Goal: Information Seeking & Learning: Learn about a topic

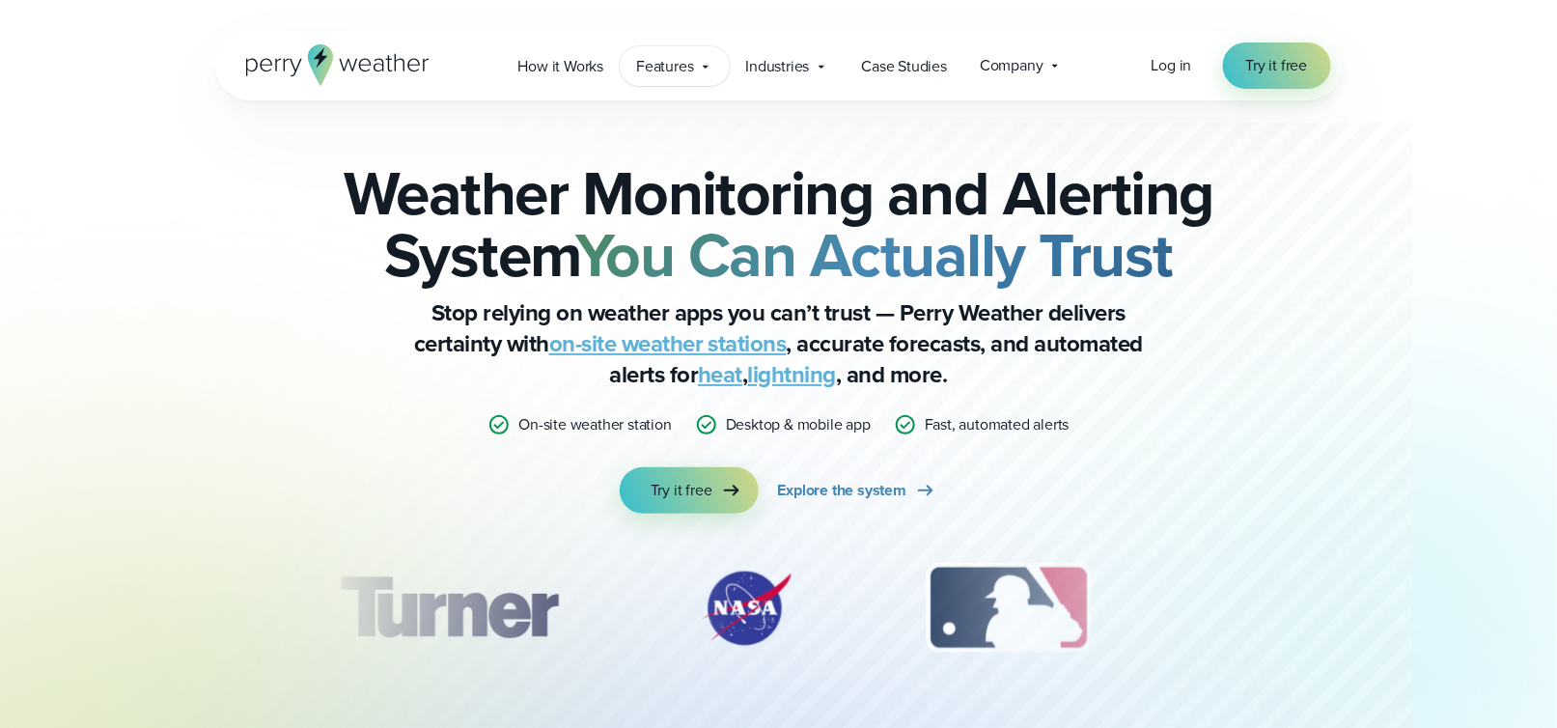
click at [693, 70] on span "Features" at bounding box center [664, 66] width 57 height 23
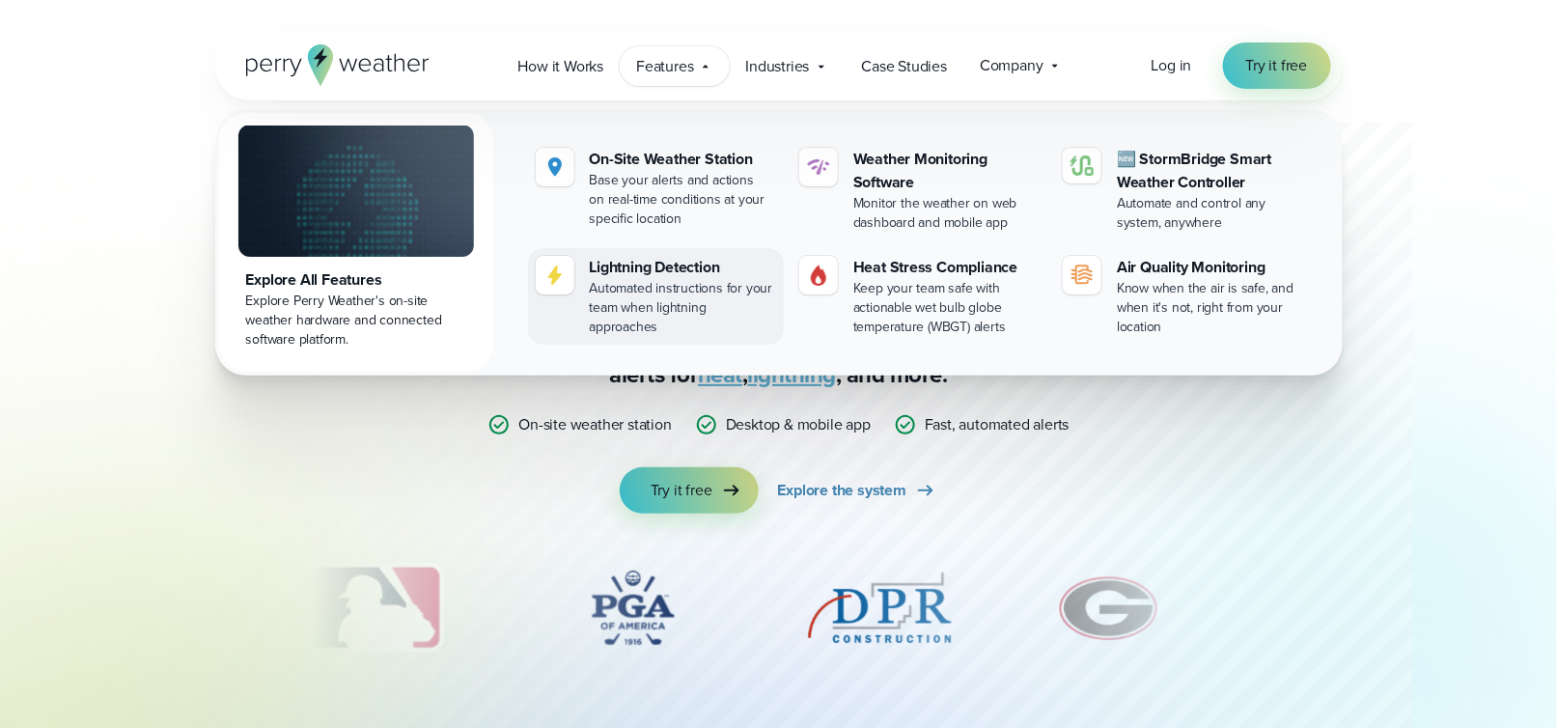
click at [637, 308] on div "Automated instructions for your team when lightning approaches" at bounding box center [683, 308] width 186 height 58
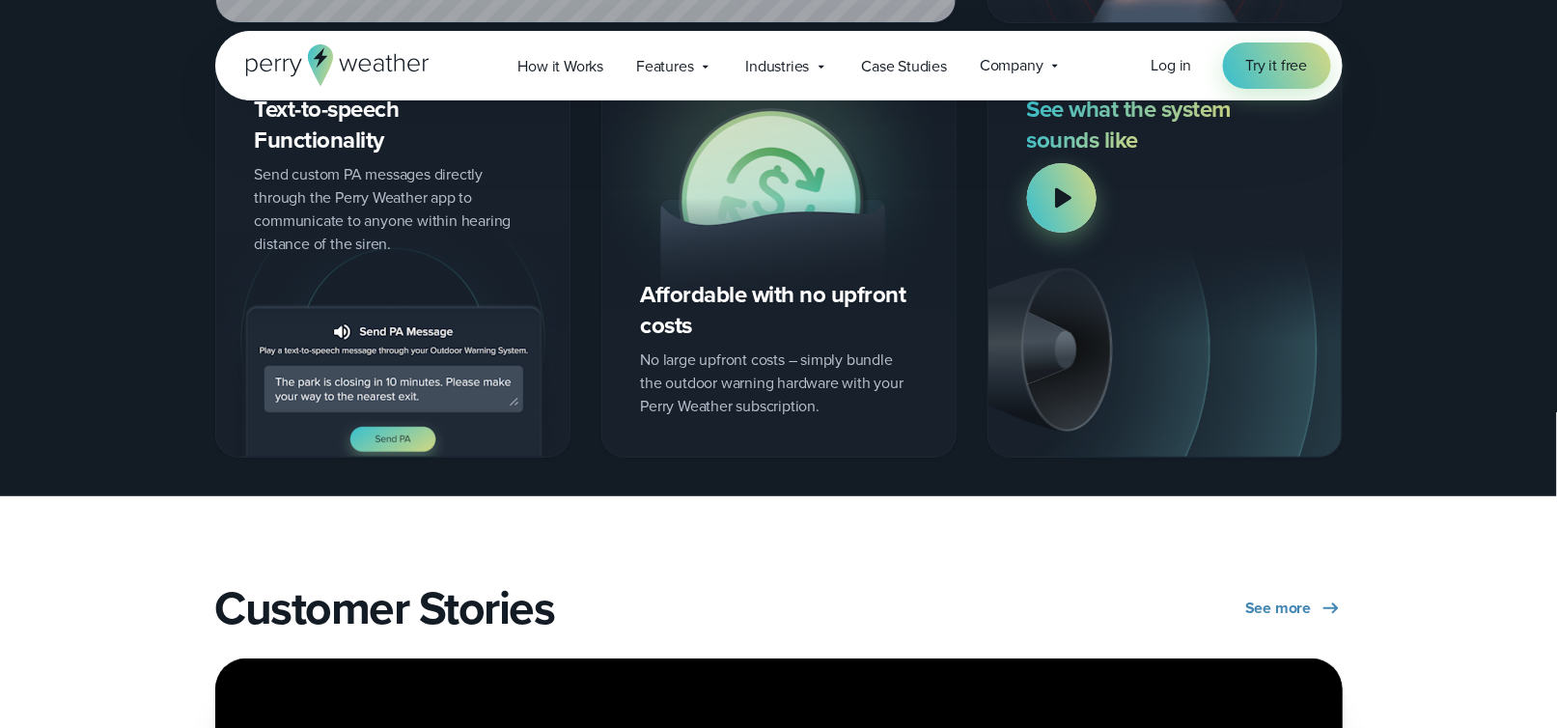
scroll to position [2800, 0]
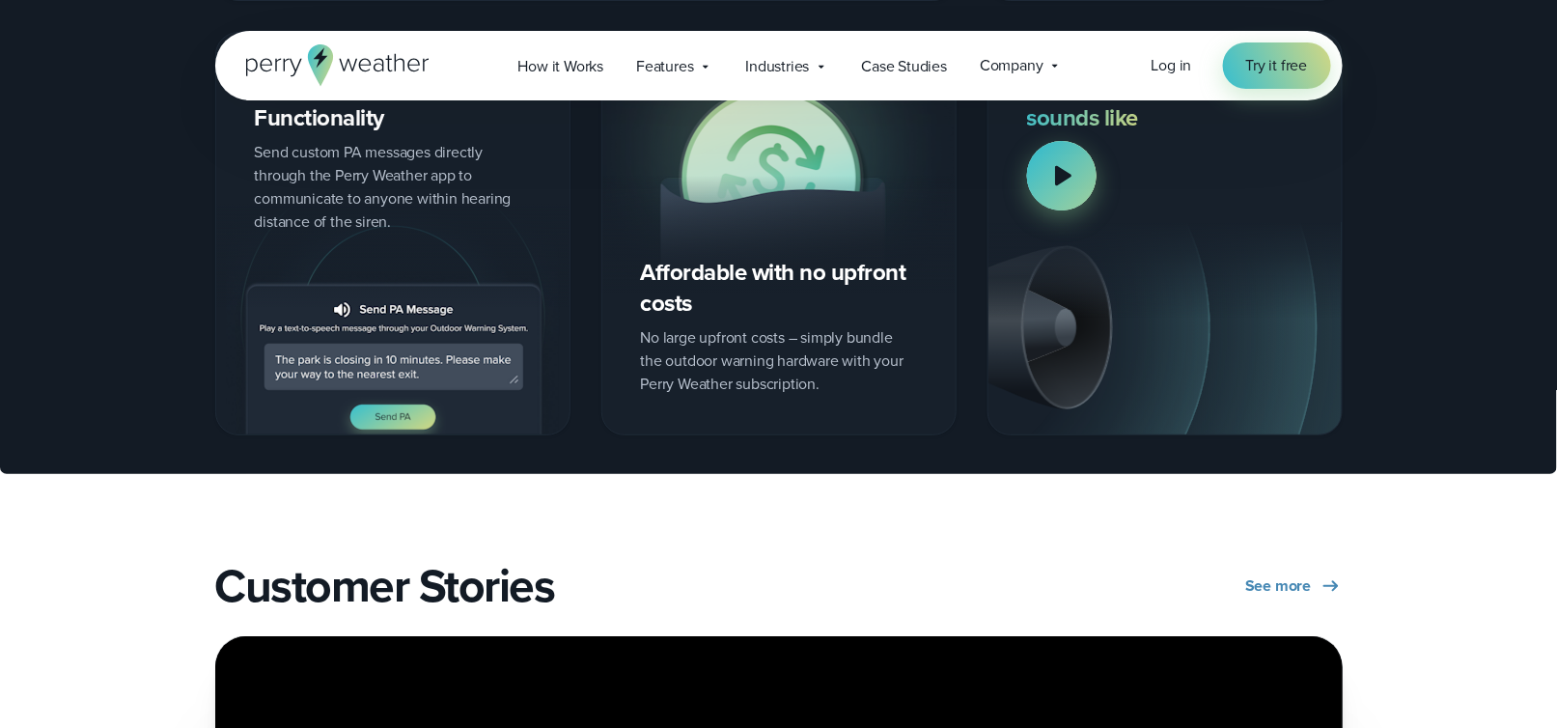
click at [1073, 168] on div at bounding box center [1062, 176] width 70 height 70
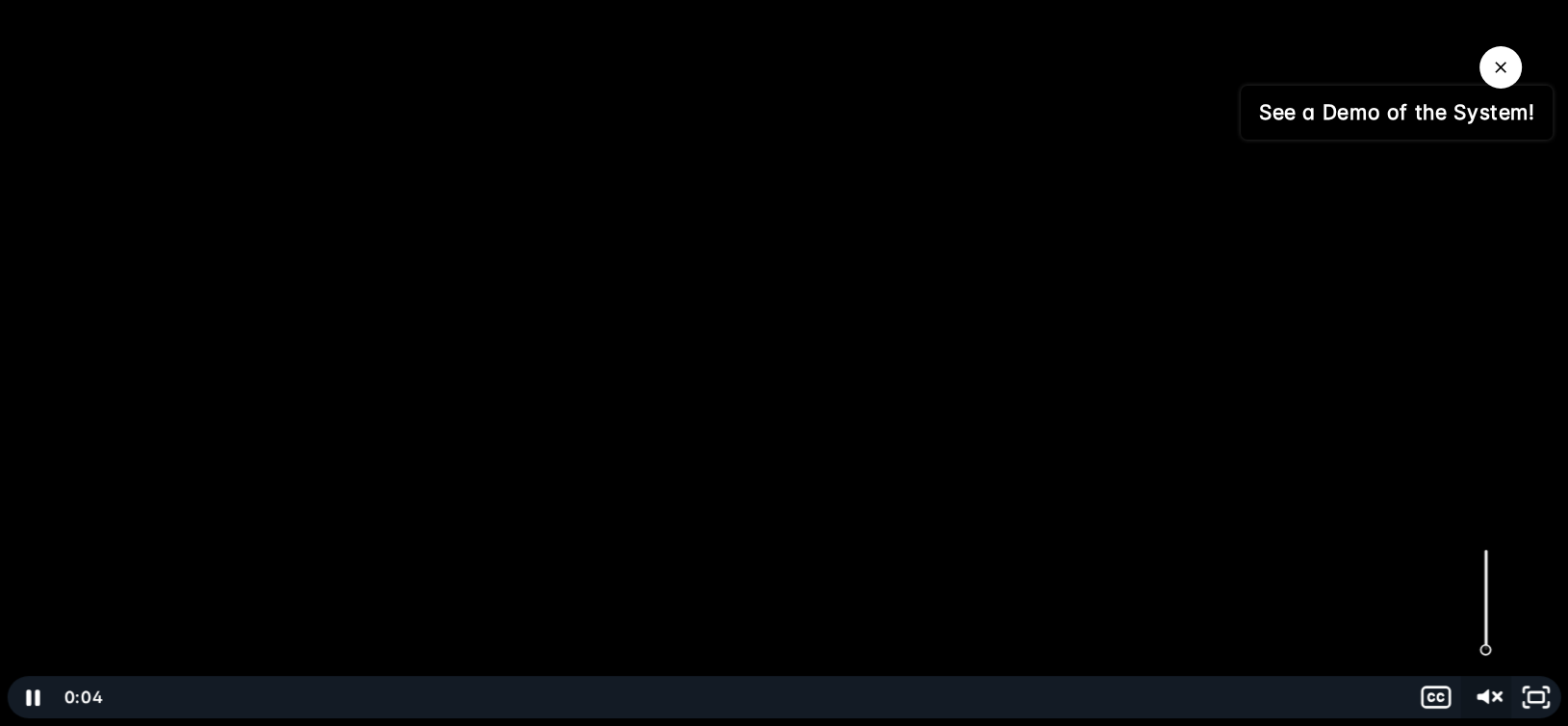
click at [1485, 697] on icon "Unmute" at bounding box center [1482, 696] width 12 height 14
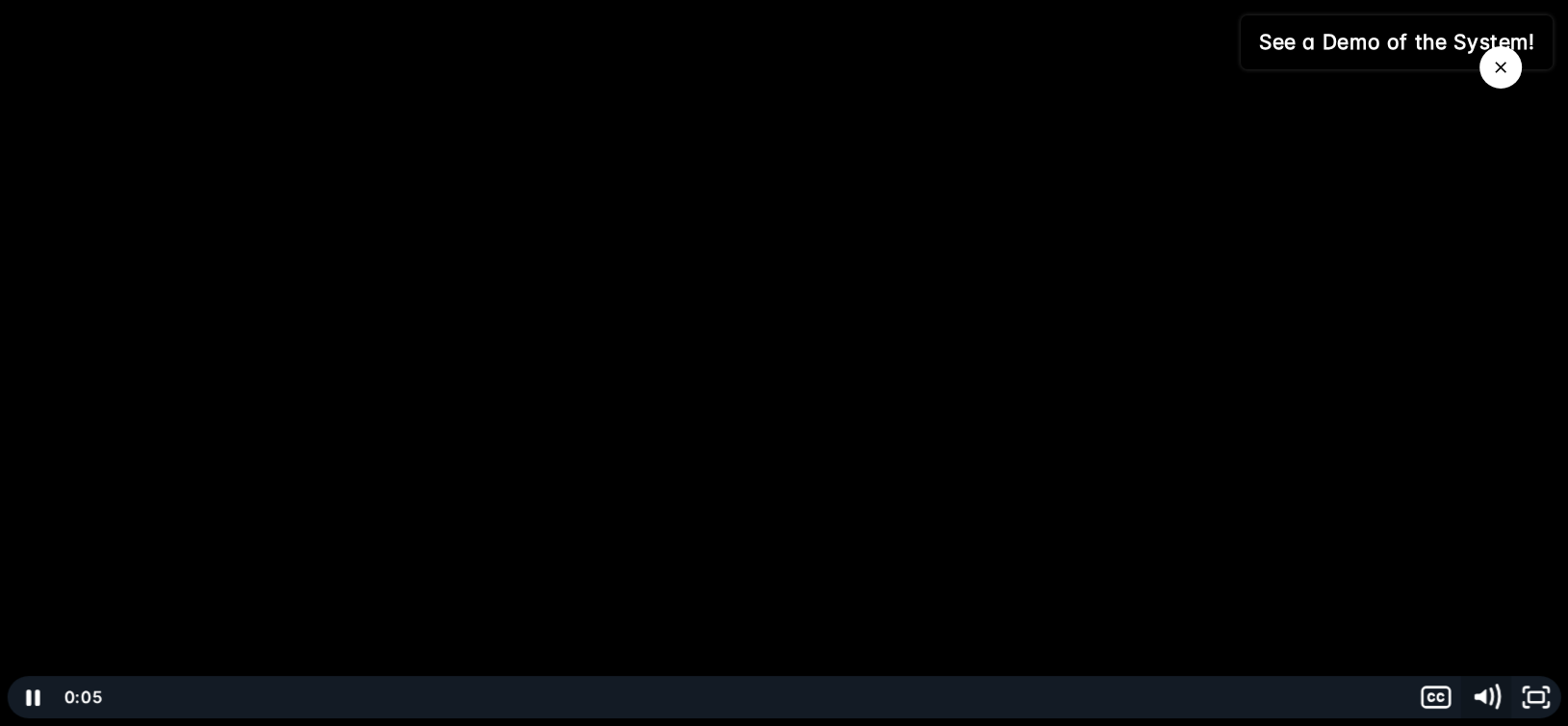
click at [1485, 697] on icon "Mute" at bounding box center [1485, 697] width 60 height 51
click at [1485, 697] on icon "Unmute" at bounding box center [1482, 696] width 10 height 13
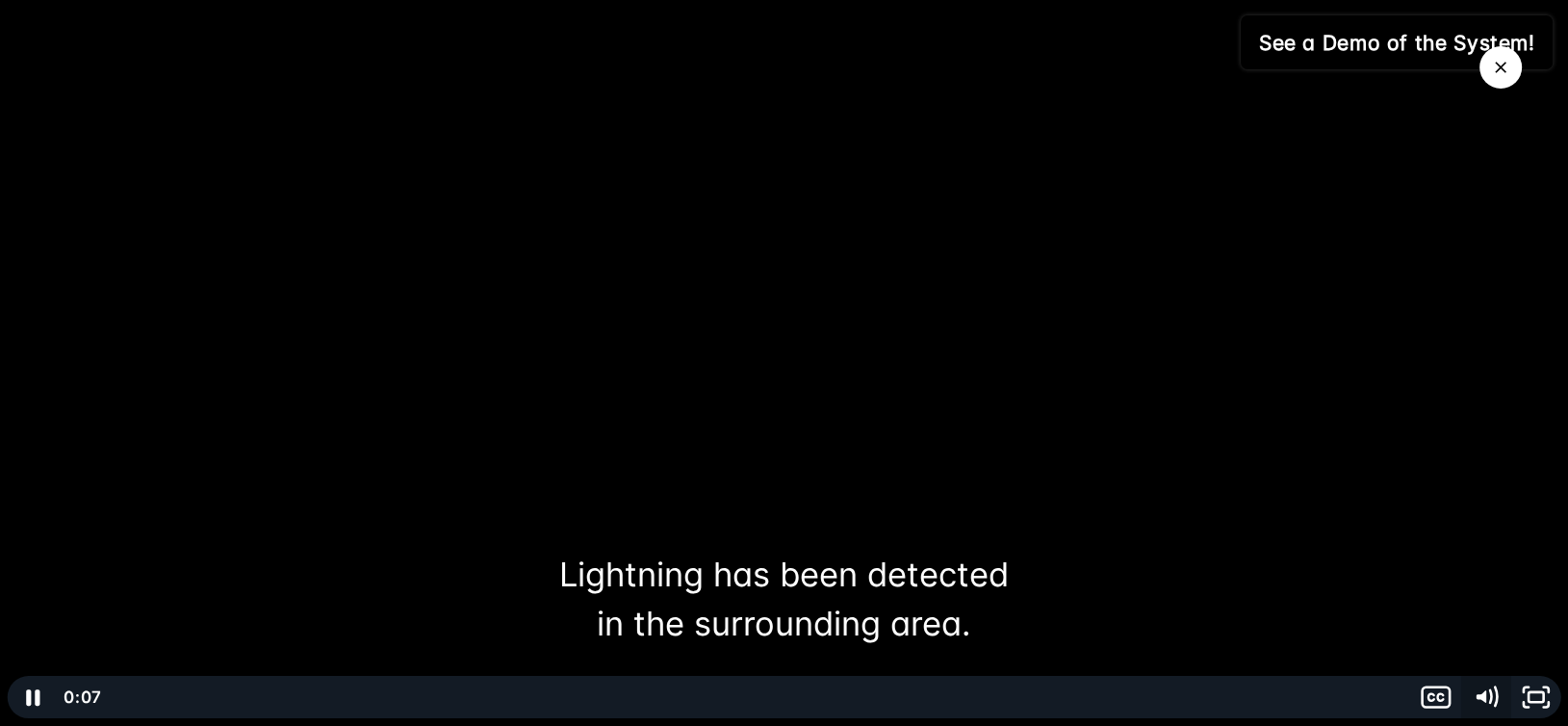
click at [1485, 697] on icon "Mute" at bounding box center [1484, 697] width 50 height 42
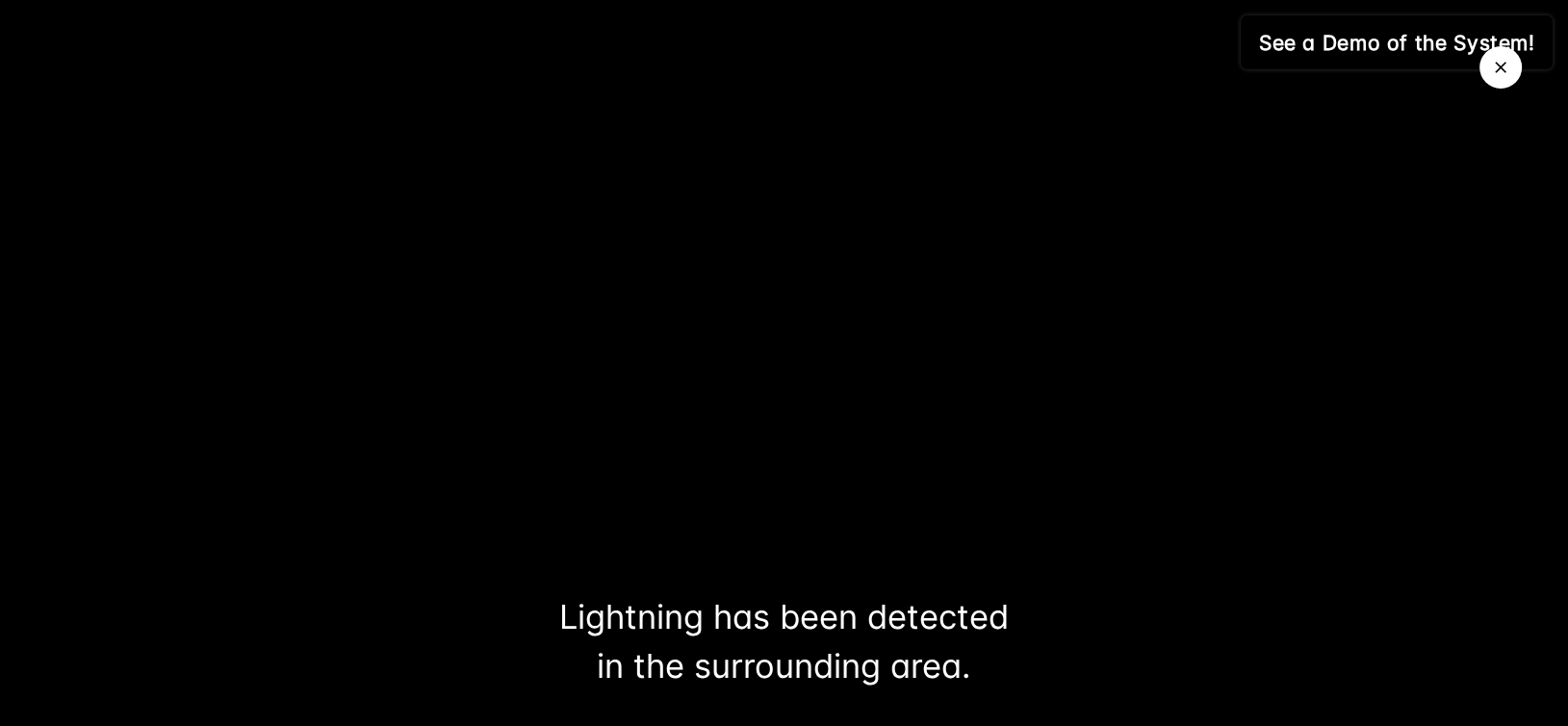
click at [1496, 64] on icon "Close Video" at bounding box center [1500, 68] width 12 height 12
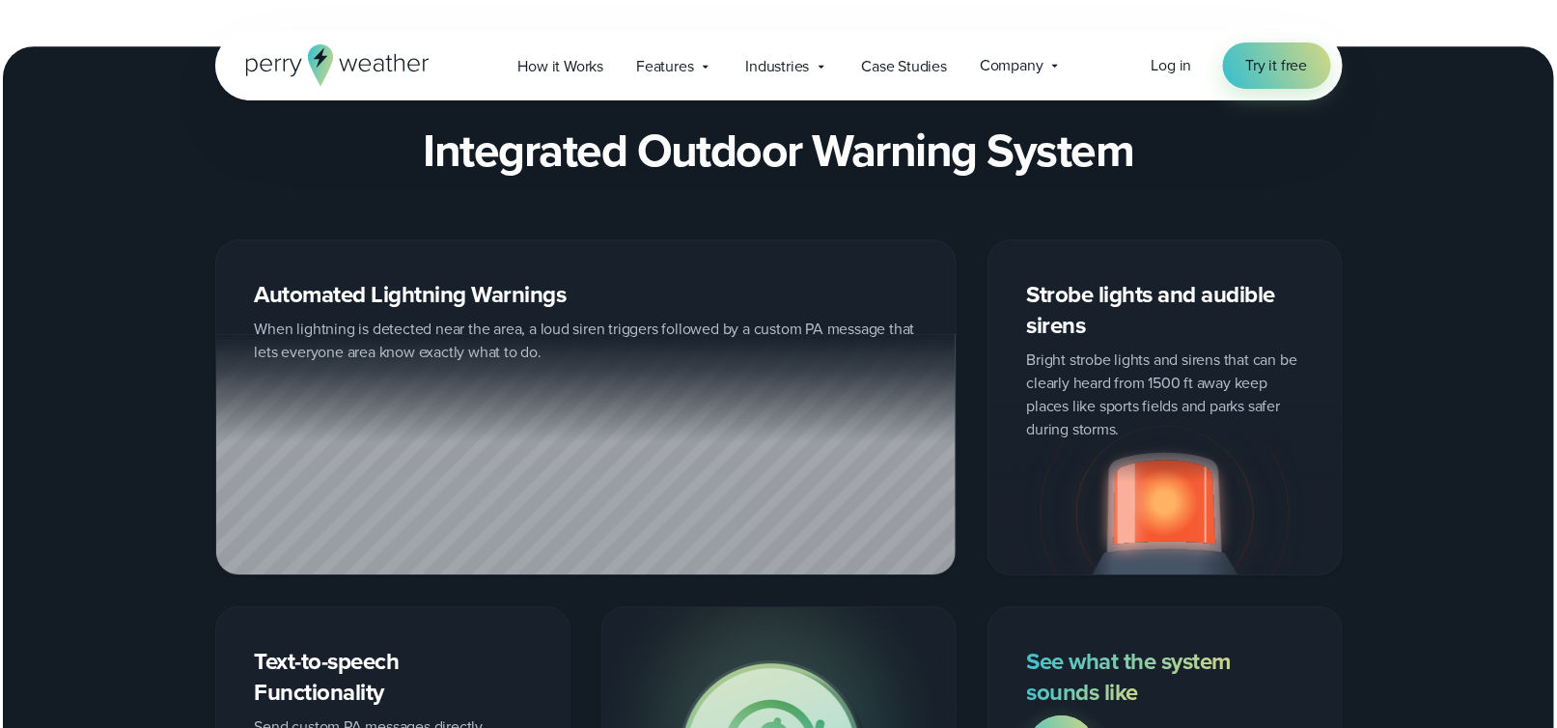
scroll to position [2220, 0]
